Goal: Transaction & Acquisition: Purchase product/service

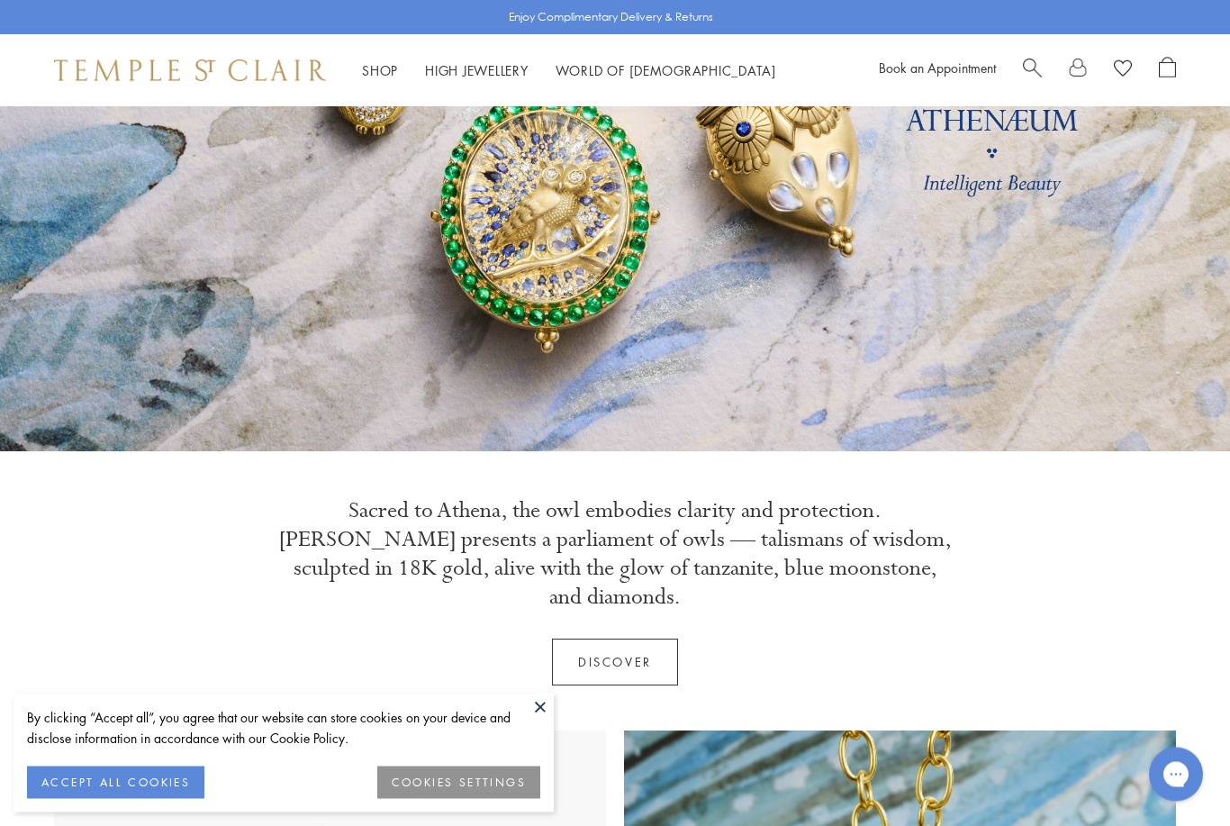
click at [412, 799] on button "COOKIES SETTINGS" at bounding box center [458, 782] width 163 height 32
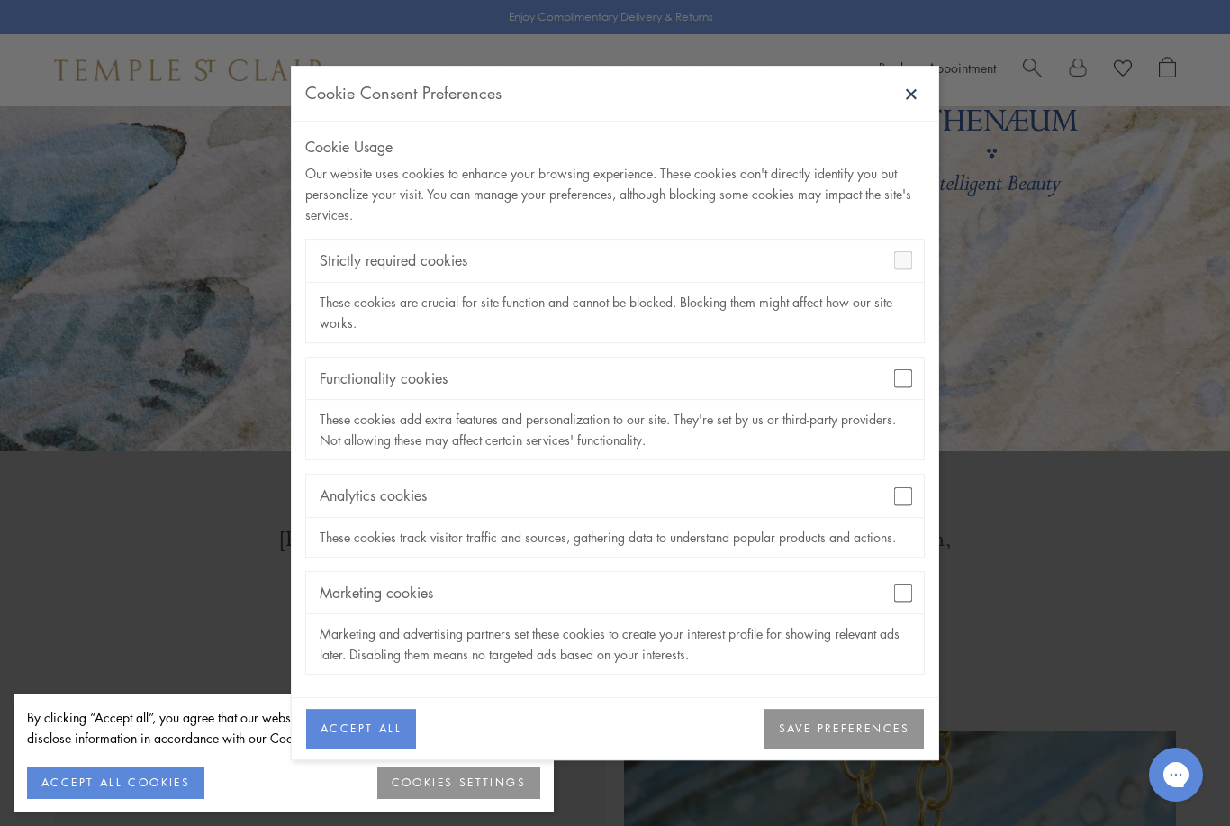
scroll to position [239, 0]
click at [902, 400] on div "Functionality cookies" at bounding box center [615, 378] width 618 height 42
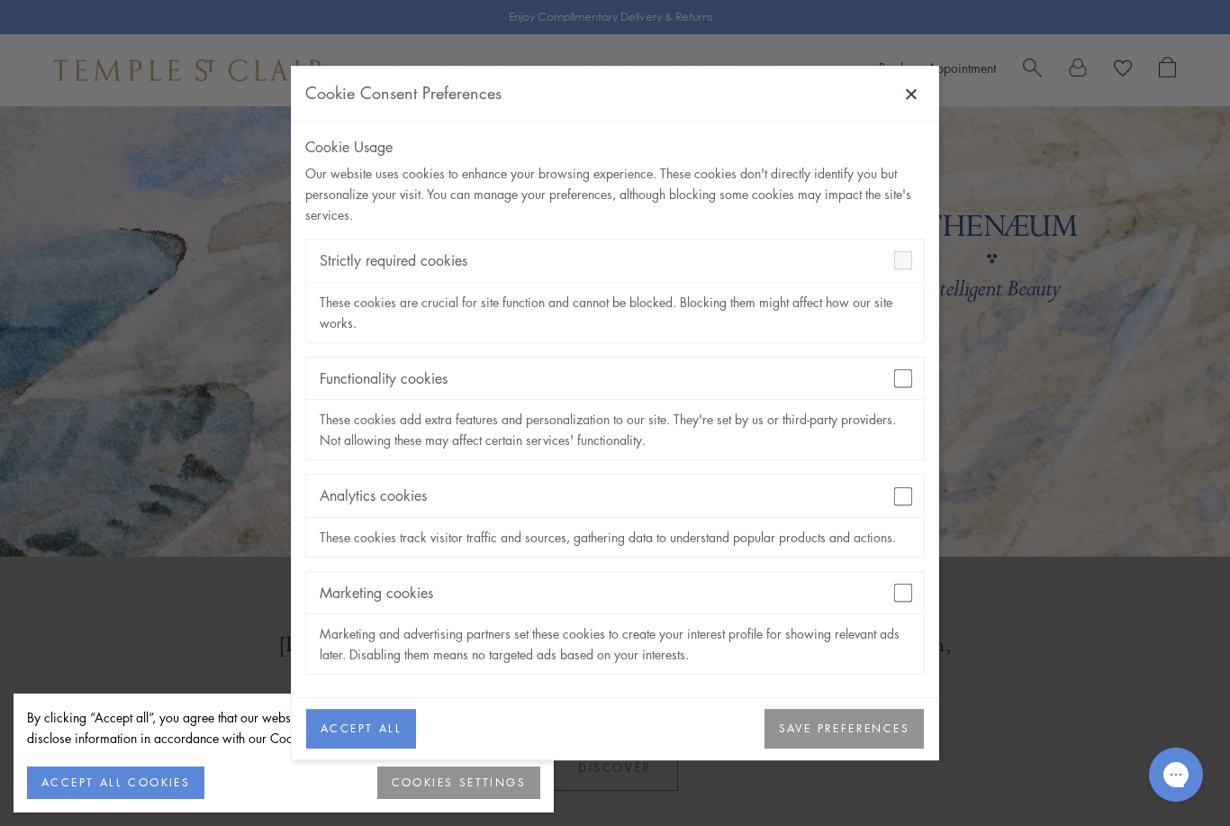
scroll to position [133, 0]
click at [824, 734] on button "SAVE PREFERENCES" at bounding box center [843, 729] width 159 height 40
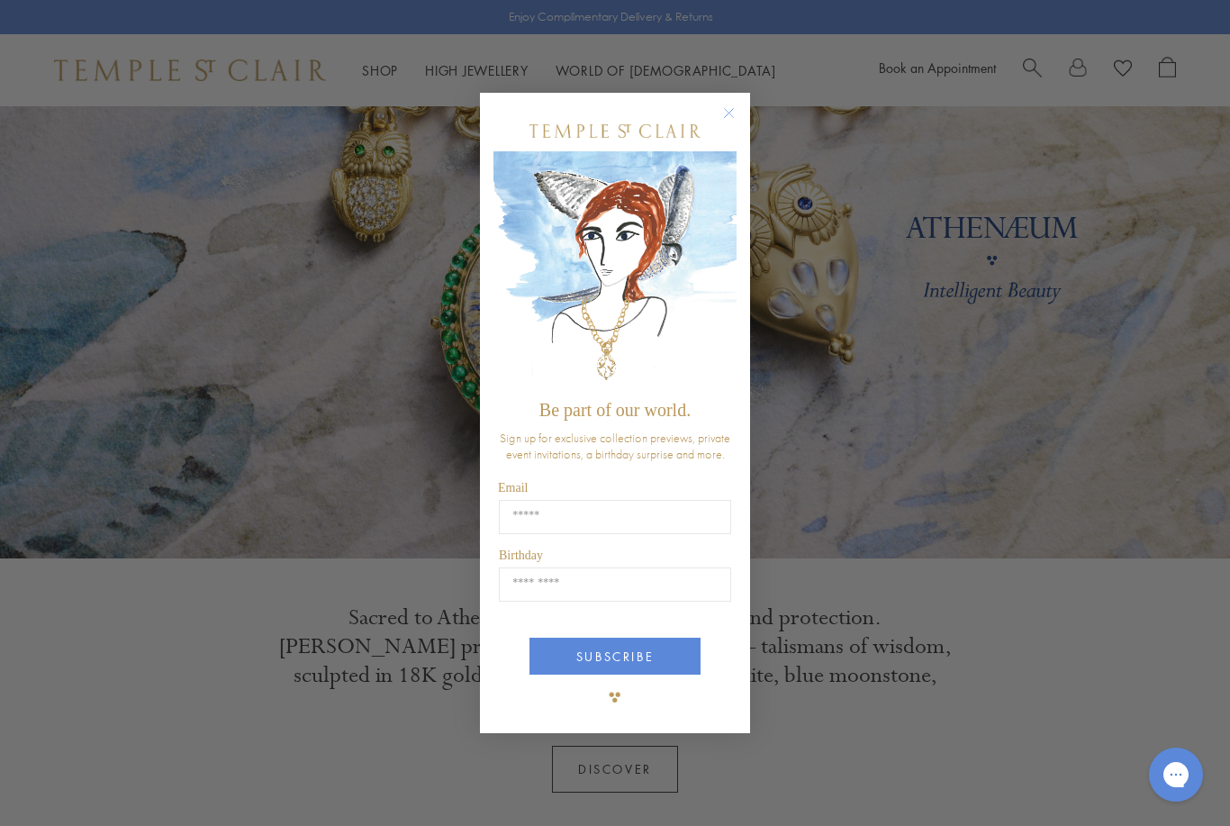
click at [825, 738] on div "Close dialog Be part of our world. Sign up for exclusive collection previews, p…" at bounding box center [615, 413] width 1230 height 826
click at [733, 116] on circle "Close dialog" at bounding box center [729, 113] width 22 height 22
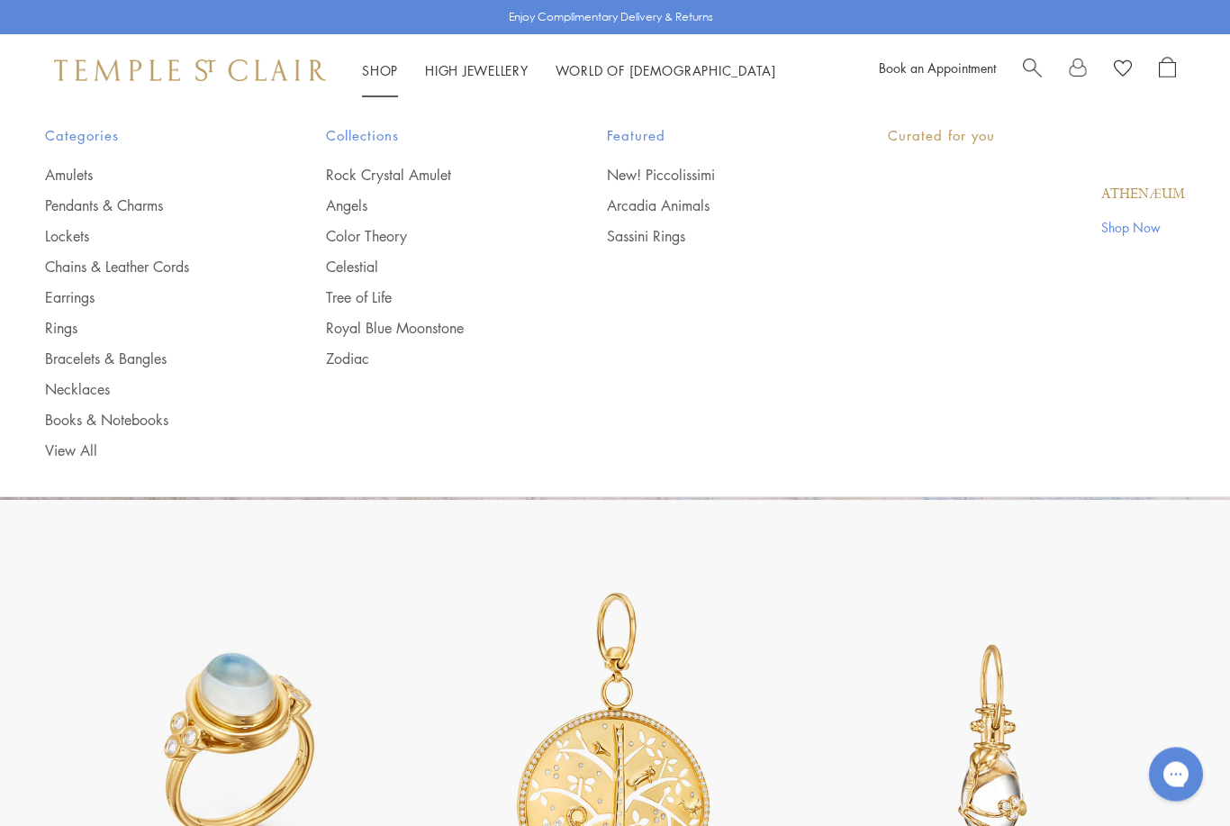
scroll to position [2924, 0]
click at [368, 77] on link "Shop Shop" at bounding box center [380, 70] width 36 height 18
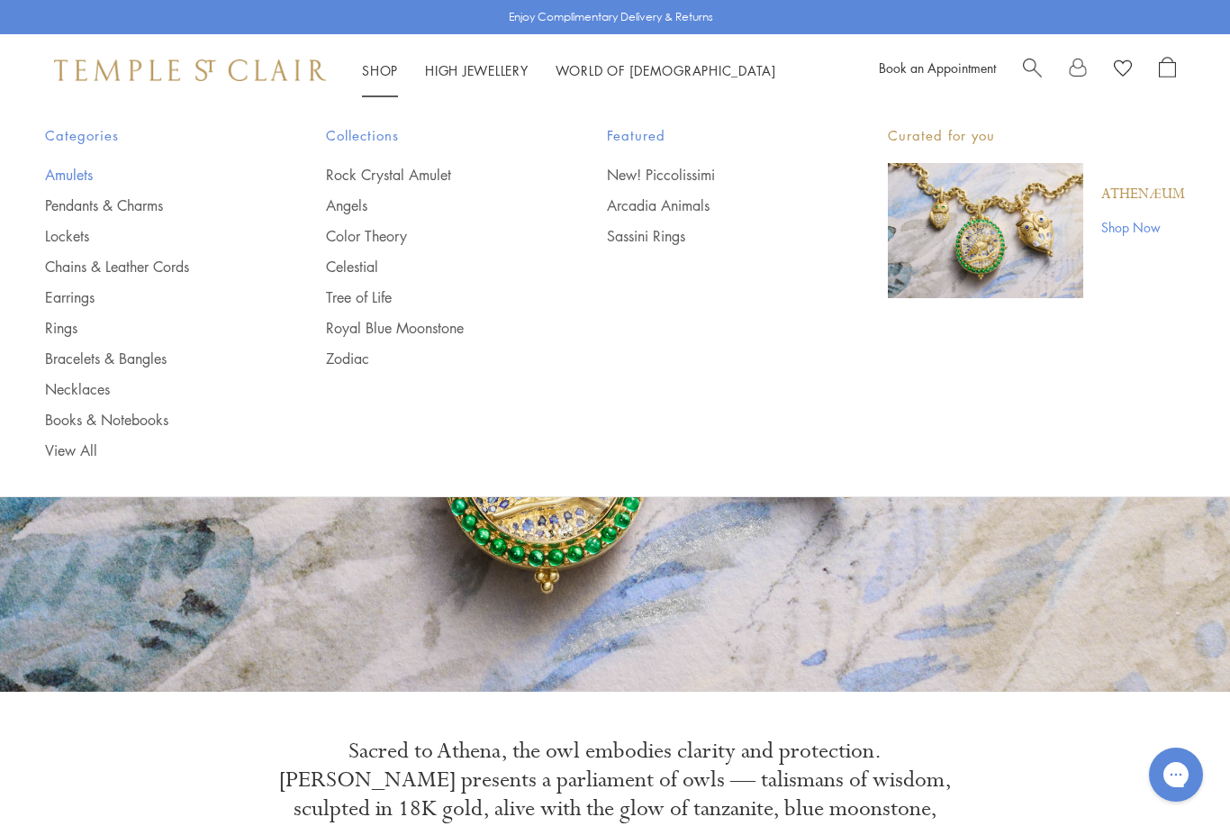
click at [62, 182] on link "Amulets" at bounding box center [149, 175] width 209 height 20
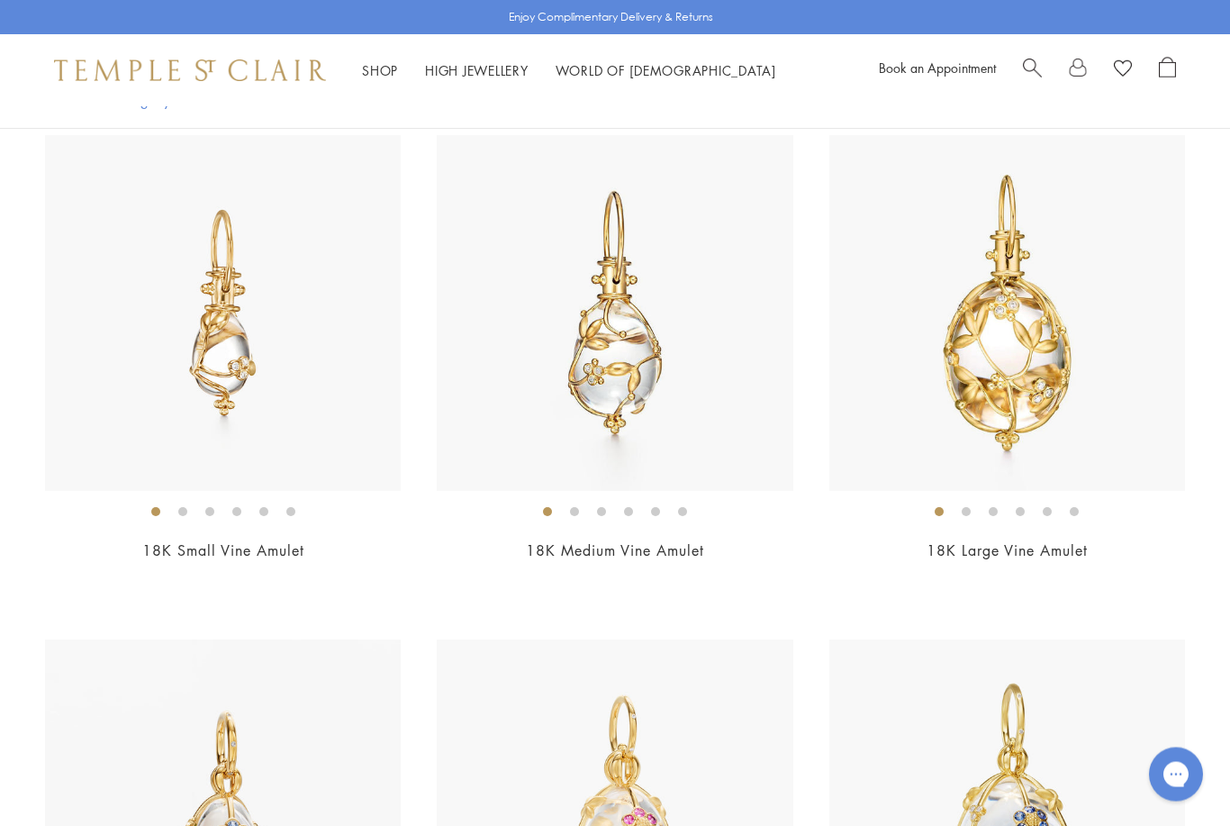
scroll to position [700, 0]
click at [213, 345] on img at bounding box center [223, 312] width 356 height 356
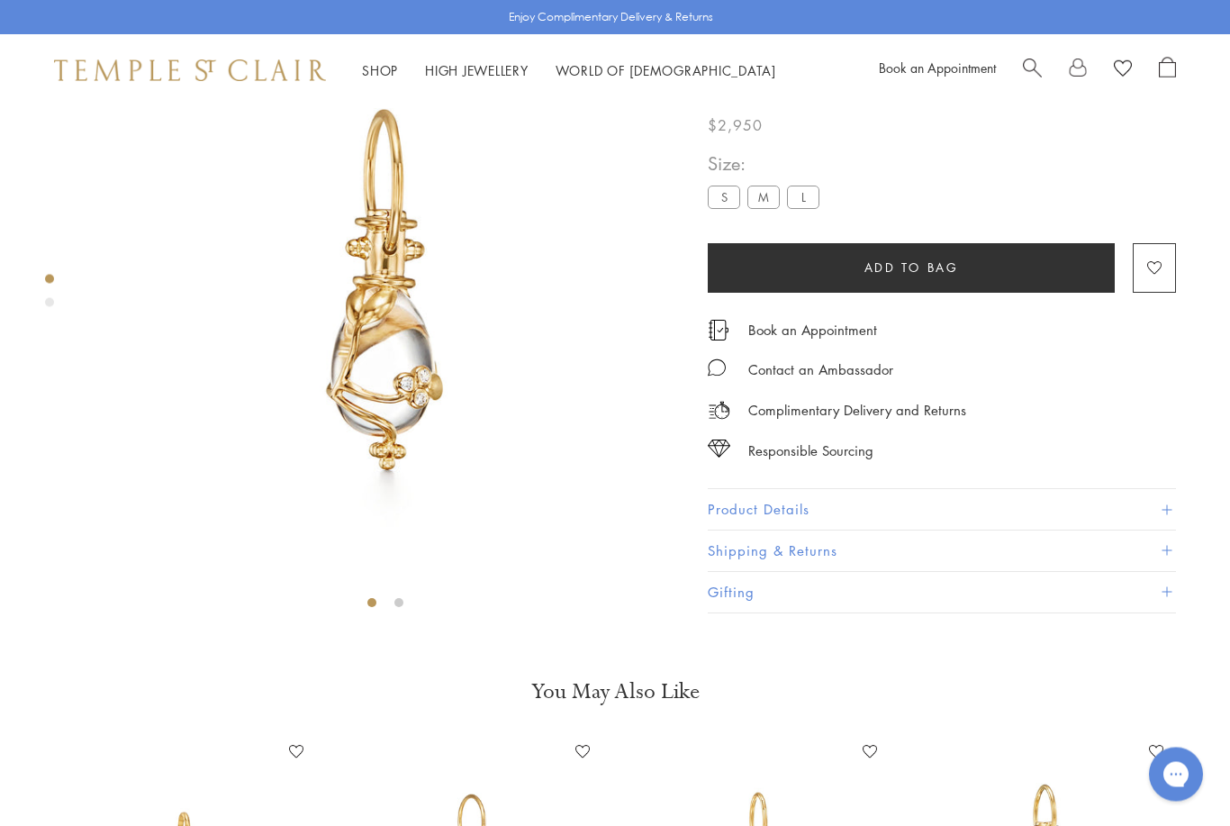
scroll to position [106, 0]
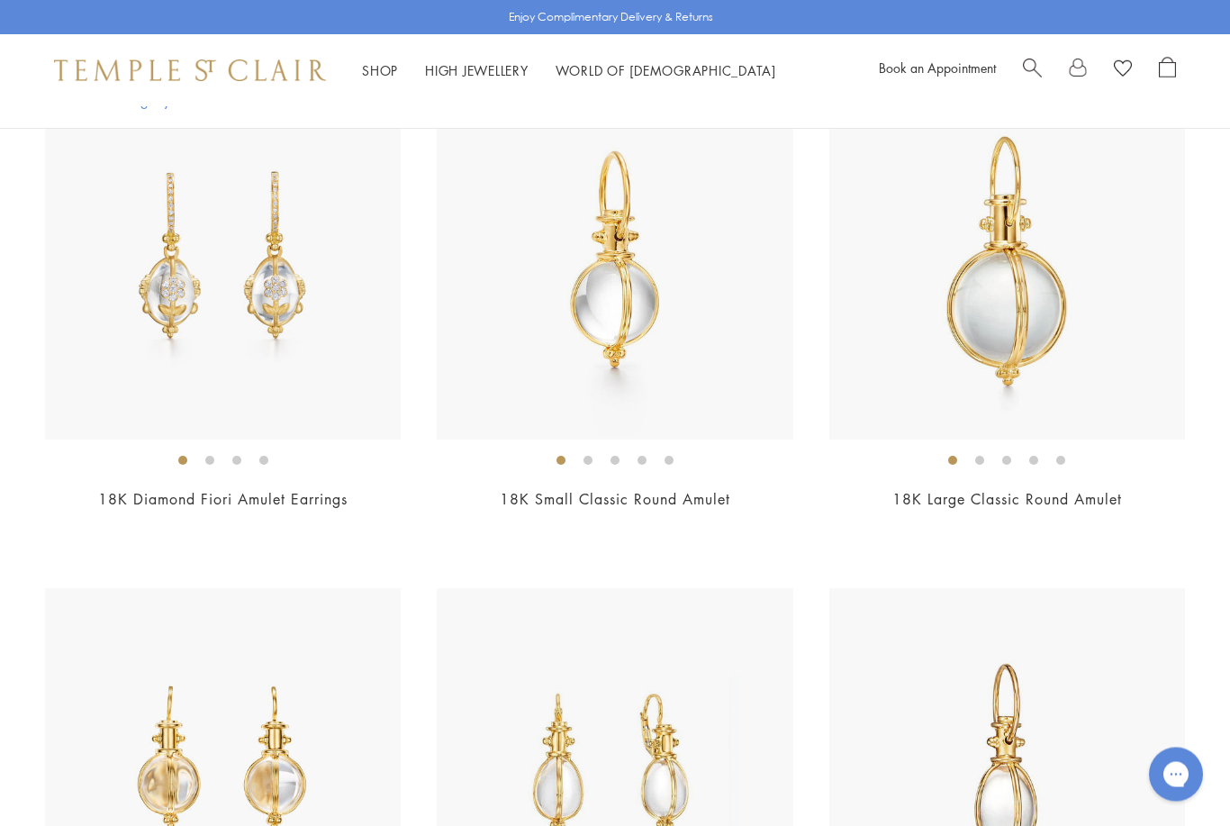
scroll to position [2264, 0]
click at [613, 310] on img at bounding box center [615, 262] width 356 height 356
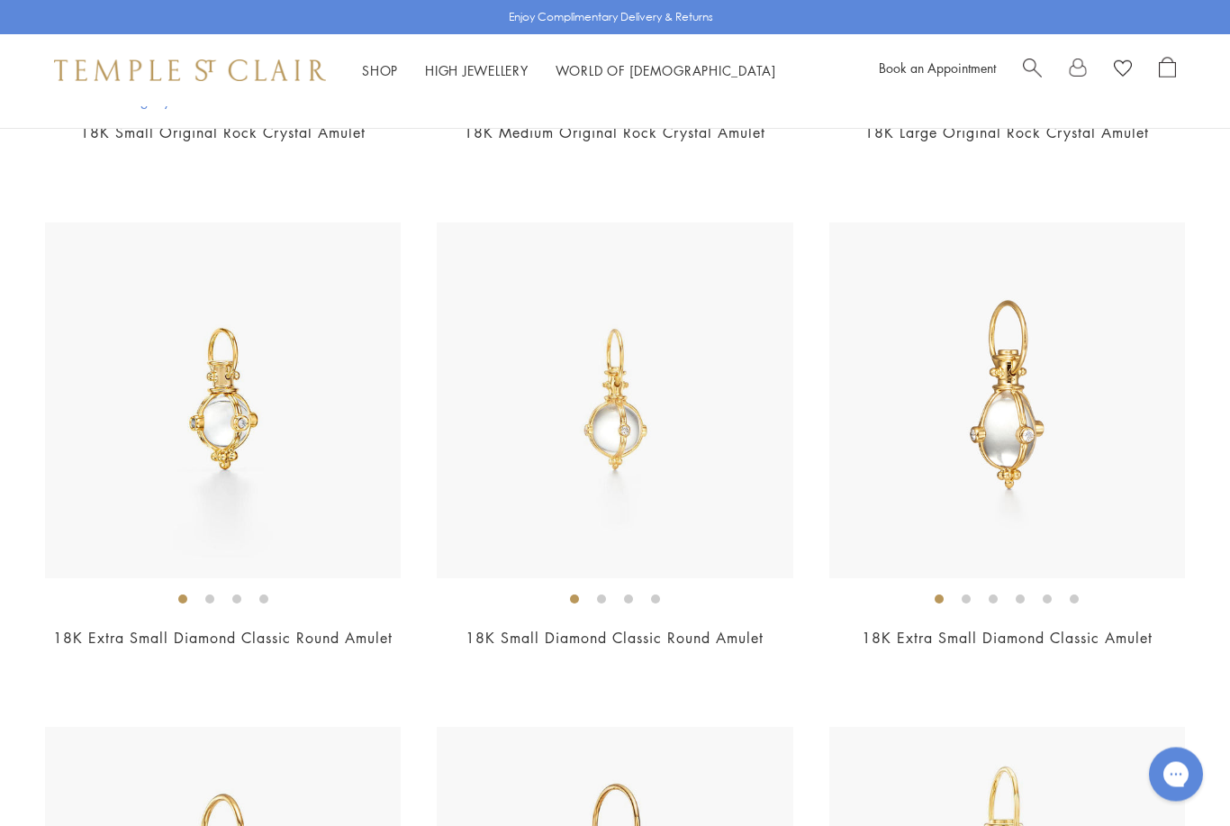
scroll to position [3640, 0]
click at [218, 400] on img at bounding box center [223, 399] width 356 height 356
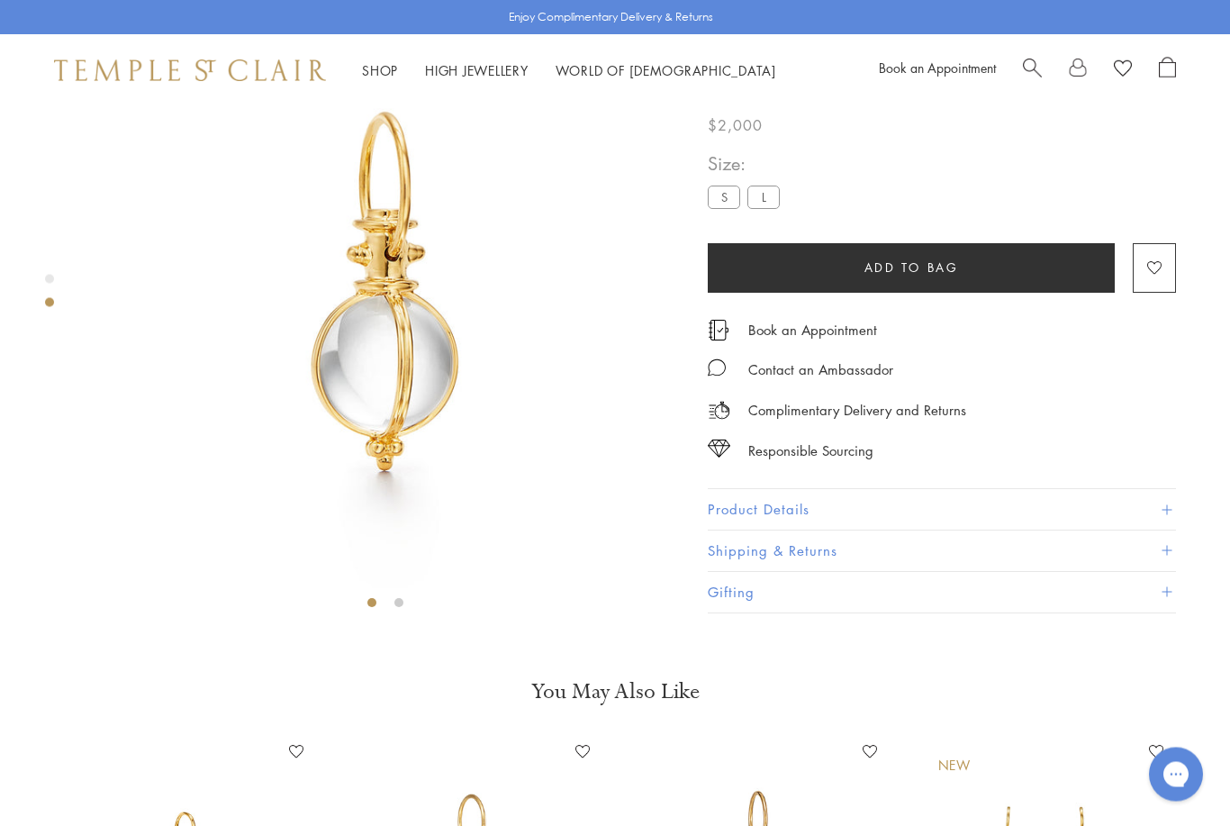
scroll to position [106, 0]
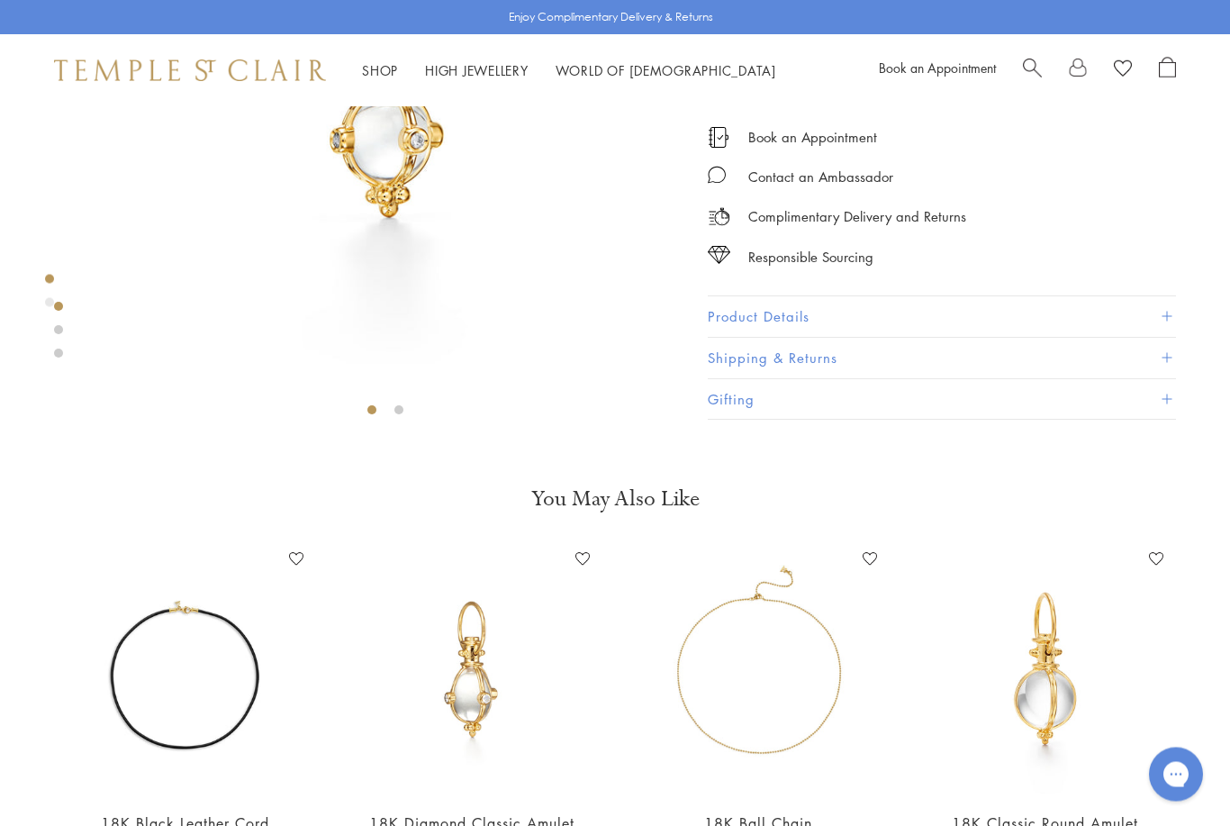
scroll to position [299, 0]
click at [726, 312] on button "Product Details" at bounding box center [942, 317] width 468 height 41
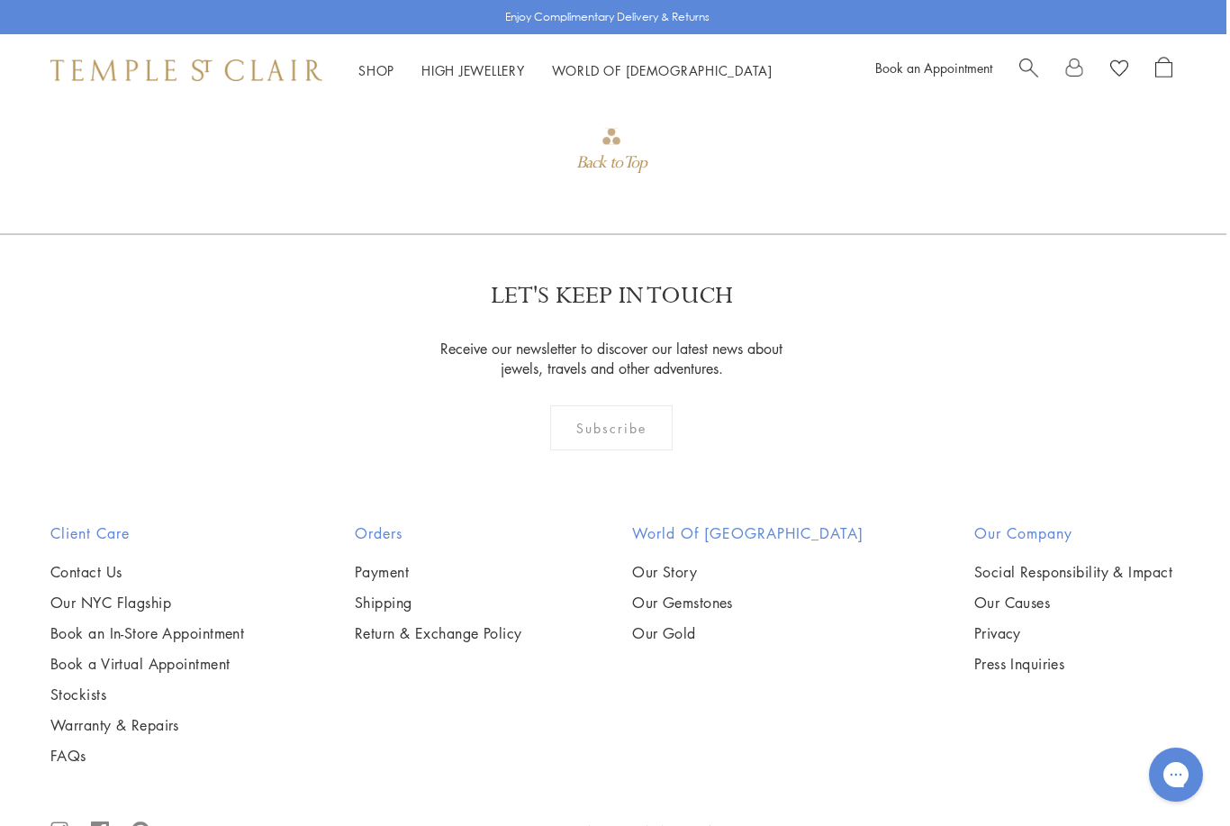
scroll to position [1975, 0]
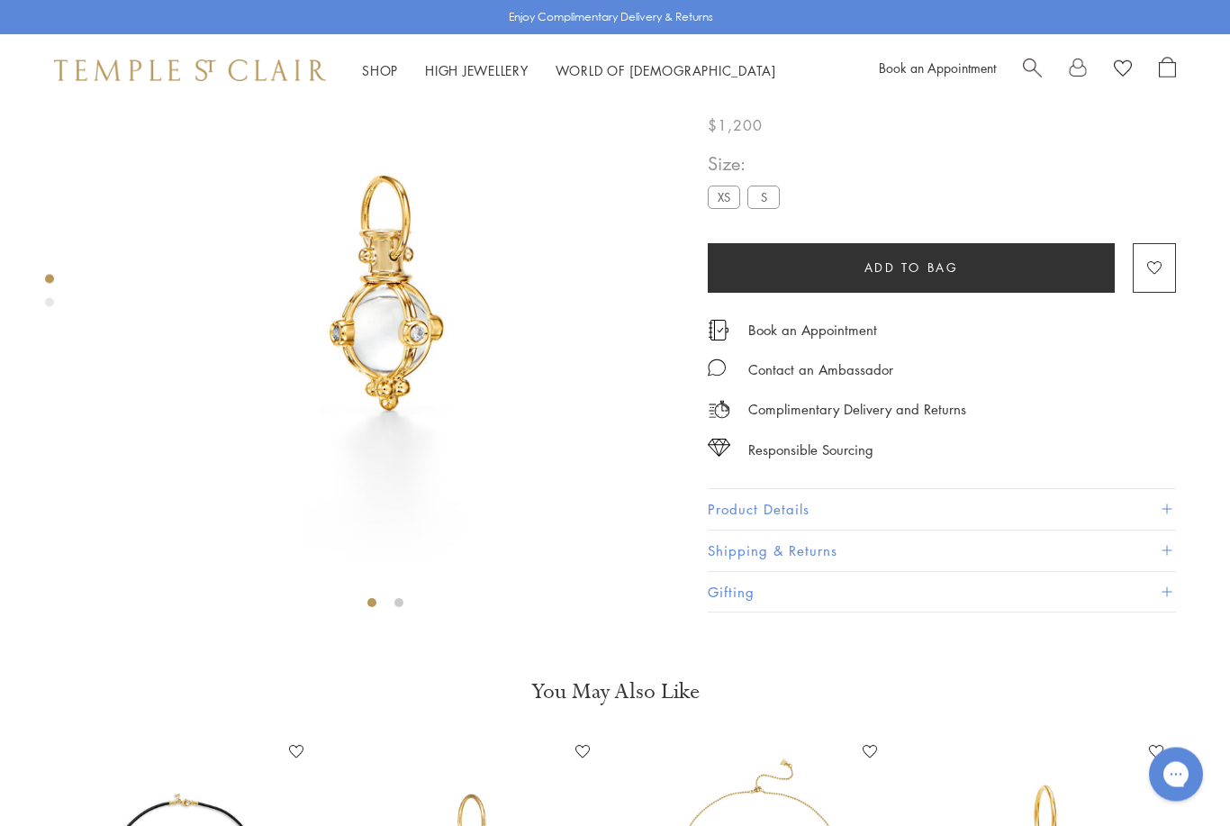
scroll to position [106, 0]
